Goal: Complete application form

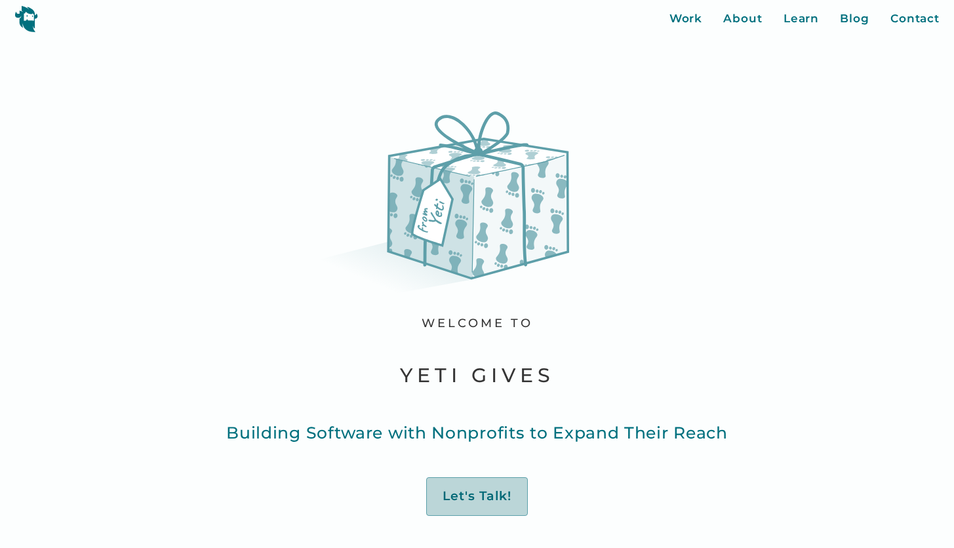
click at [462, 495] on div "Let's Talk!" at bounding box center [477, 496] width 69 height 16
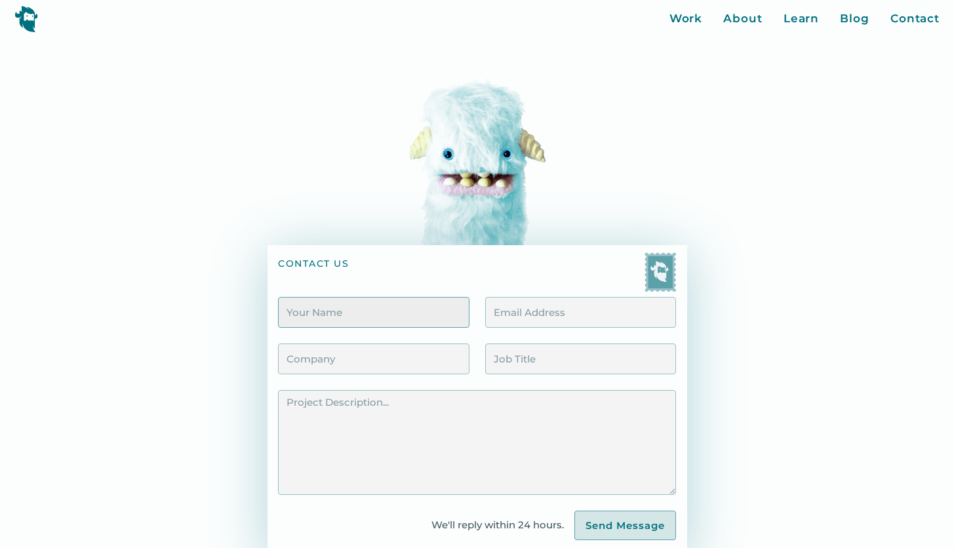
click at [393, 318] on input "Contact Form" at bounding box center [373, 312] width 191 height 31
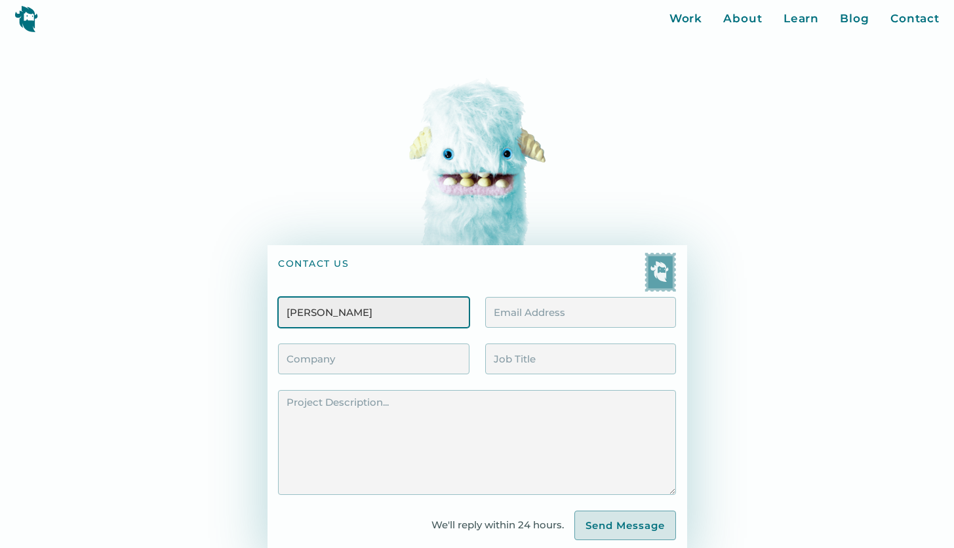
click at [353, 313] on input "[PERSON_NAME]" at bounding box center [373, 312] width 191 height 31
type input "[PERSON_NAME]"
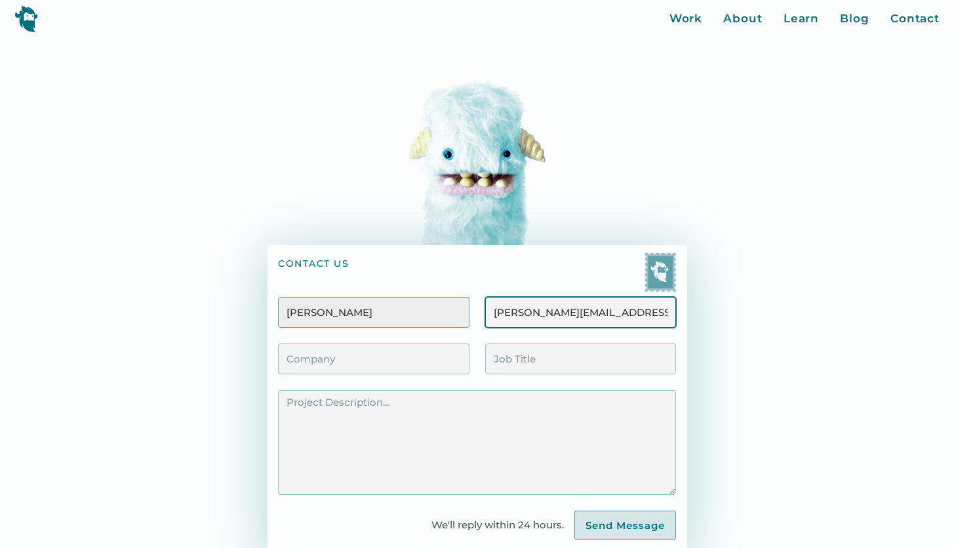
type input "[PERSON_NAME][EMAIL_ADDRESS][PERSON_NAME][DOMAIN_NAME]"
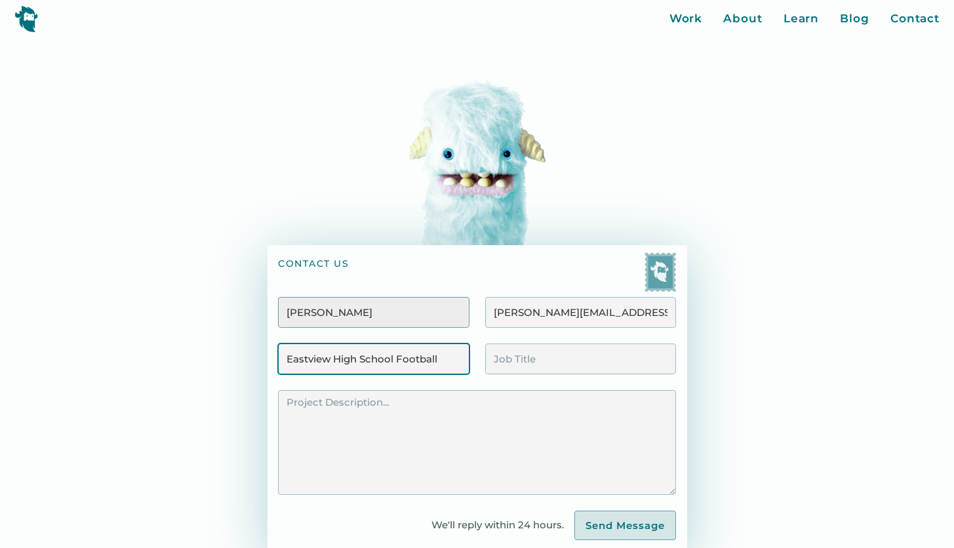
type input "Eastview High School Football"
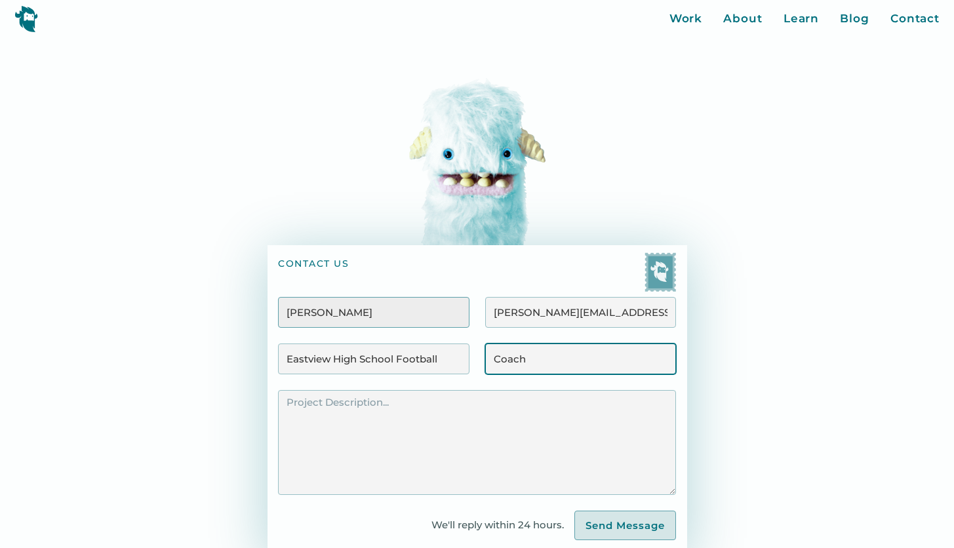
type input "Coach"
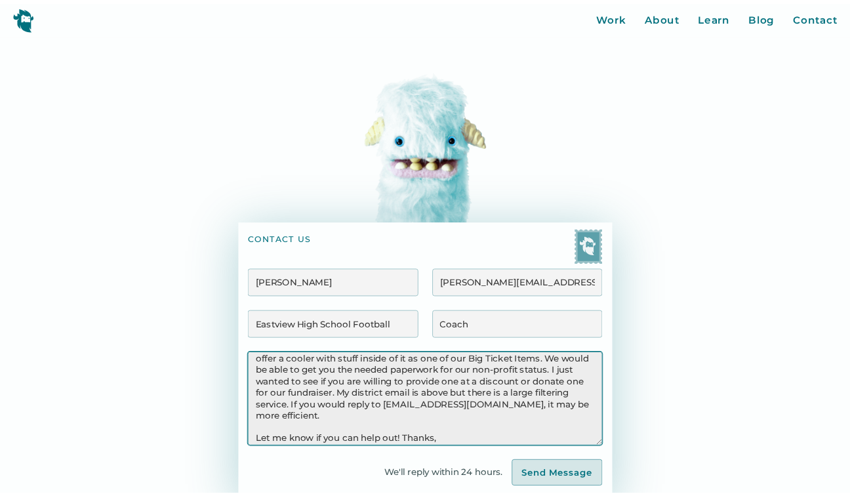
scroll to position [56, 0]
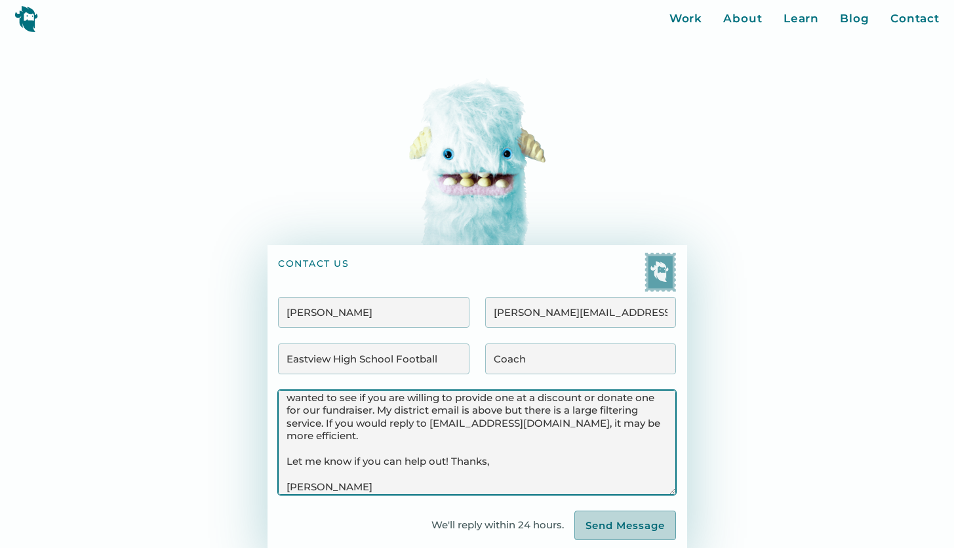
type textarea "Hello, I am a football coach at [GEOGRAPHIC_DATA]. Our booster club is doing a …"
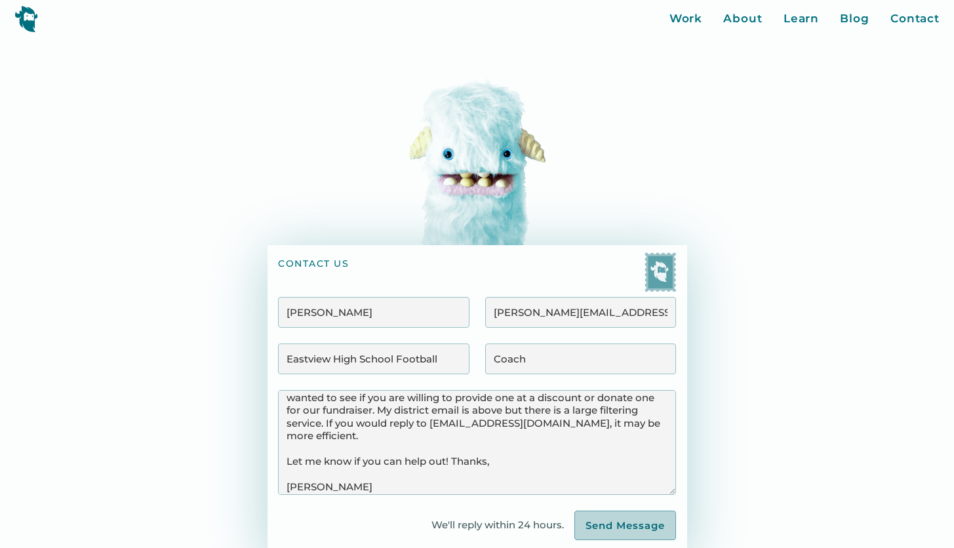
click at [580, 538] on input "Send Message" at bounding box center [625, 526] width 102 height 30
click at [583, 534] on input "Send Message" at bounding box center [625, 526] width 102 height 30
